Goal: Find specific page/section: Find specific page/section

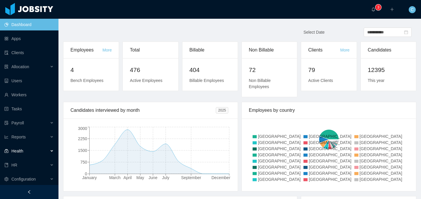
scroll to position [1, 0]
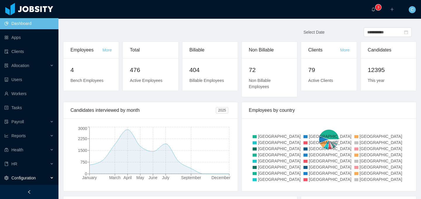
click at [31, 179] on span "Configuration" at bounding box center [23, 177] width 24 height 5
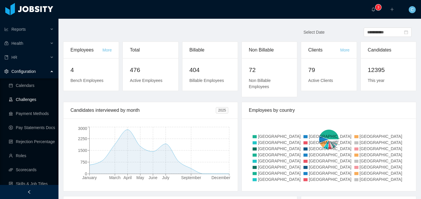
scroll to position [110, 0]
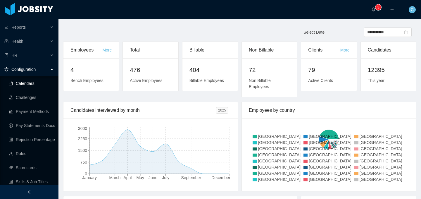
click at [25, 85] on link "Calendars" at bounding box center [31, 83] width 45 height 12
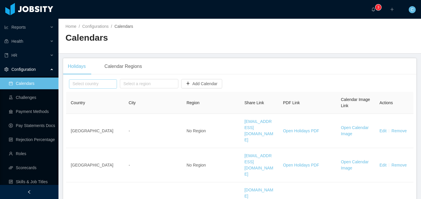
click at [94, 81] on input "text" at bounding box center [93, 83] width 48 height 9
click at [83, 91] on li "[GEOGRAPHIC_DATA]" at bounding box center [95, 94] width 53 height 9
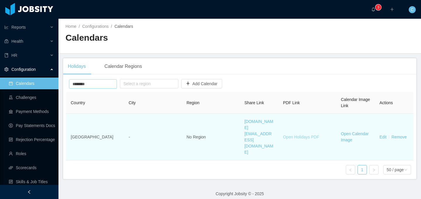
type input "********"
click at [288, 134] on link "Open Holidays PDF" at bounding box center [301, 136] width 36 height 5
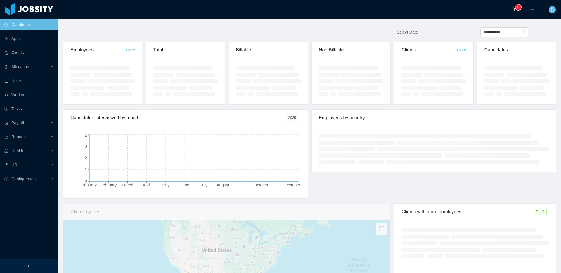
click at [515, 10] on icon "icon: bell" at bounding box center [513, 9] width 4 height 4
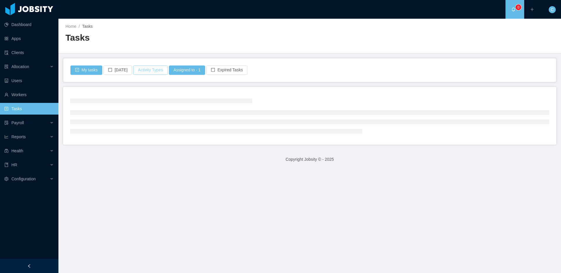
click at [141, 72] on button "Activity Types" at bounding box center [150, 69] width 34 height 9
click at [135, 92] on ul at bounding box center [151, 96] width 86 height 9
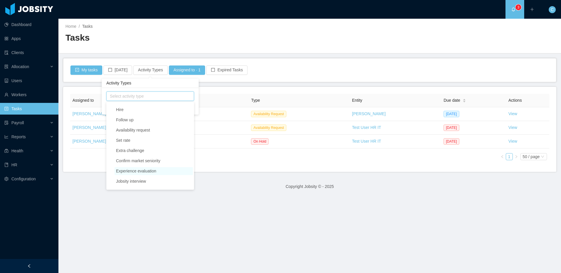
scroll to position [130, 0]
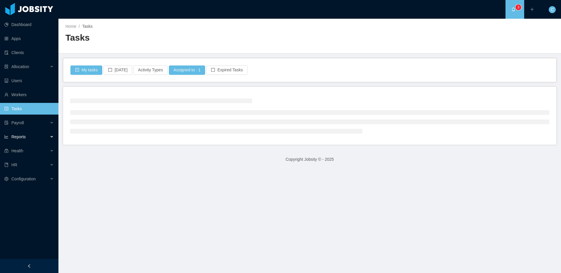
click at [38, 137] on div "Reports" at bounding box center [29, 137] width 58 height 12
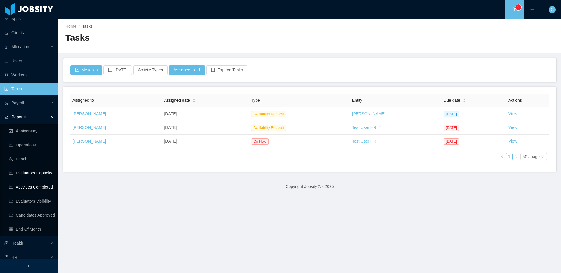
scroll to position [20, 0]
click at [38, 186] on link "Activities Completed" at bounding box center [31, 187] width 45 height 12
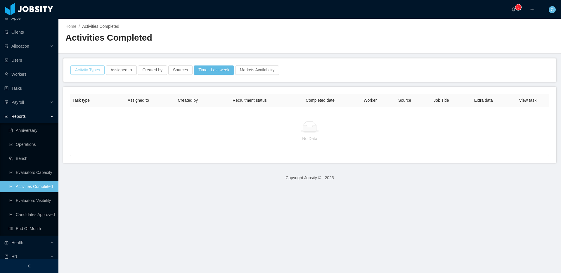
click at [81, 69] on button "Activity Types" at bounding box center [87, 69] width 34 height 9
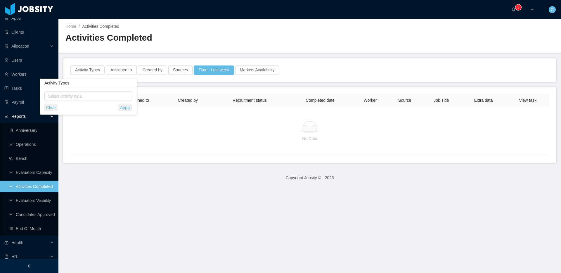
click at [193, 47] on div "Activities Completed" at bounding box center [187, 40] width 244 height 16
